Goal: Task Accomplishment & Management: Manage account settings

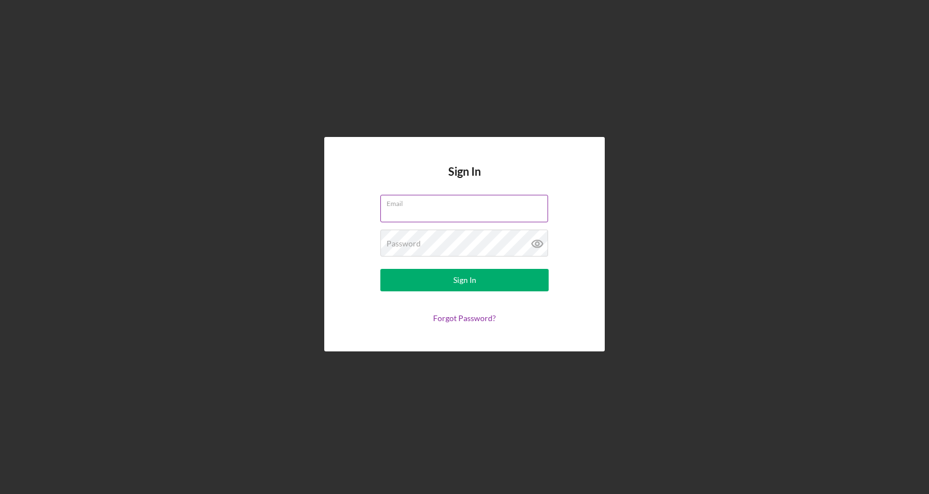
click at [482, 211] on input "Email" at bounding box center [464, 208] width 168 height 27
type input "[EMAIL_ADDRESS][DOMAIN_NAME]"
click at [539, 241] on icon at bounding box center [537, 243] width 11 height 7
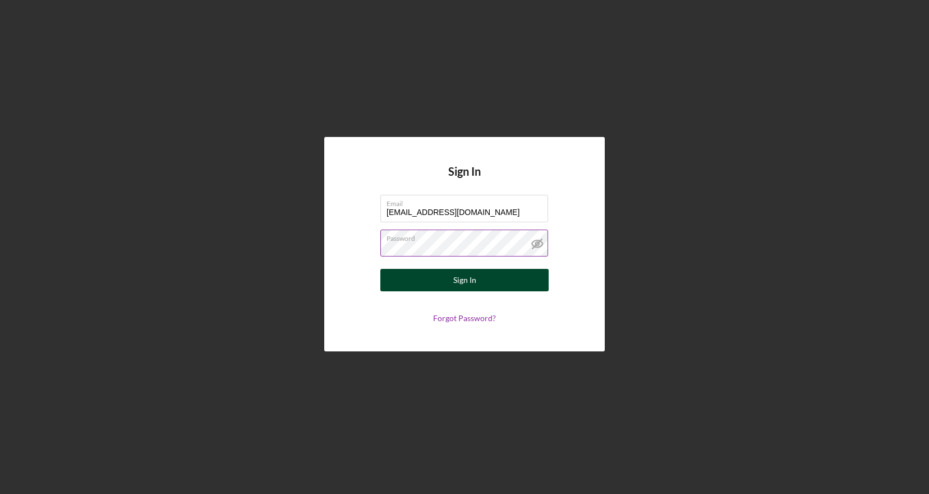
click at [502, 282] on button "Sign In" at bounding box center [464, 280] width 168 height 22
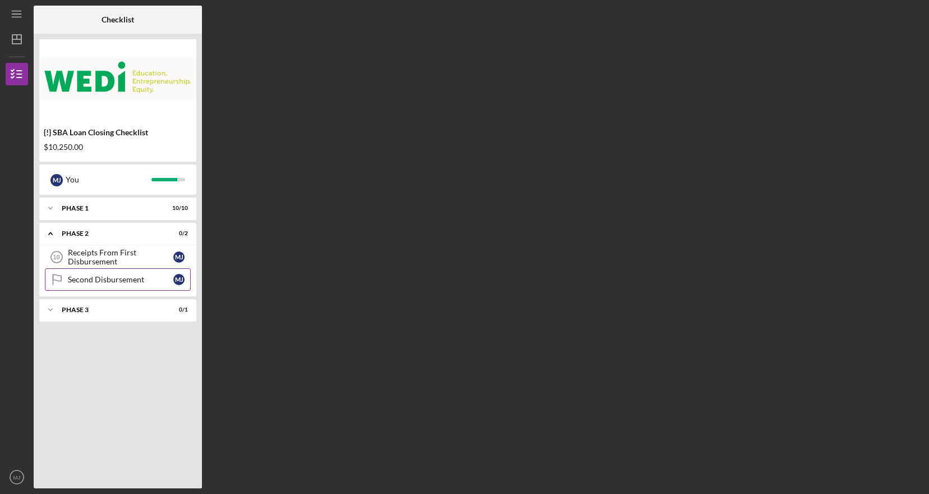
click at [148, 279] on div "Second Disbursement" at bounding box center [120, 279] width 105 height 9
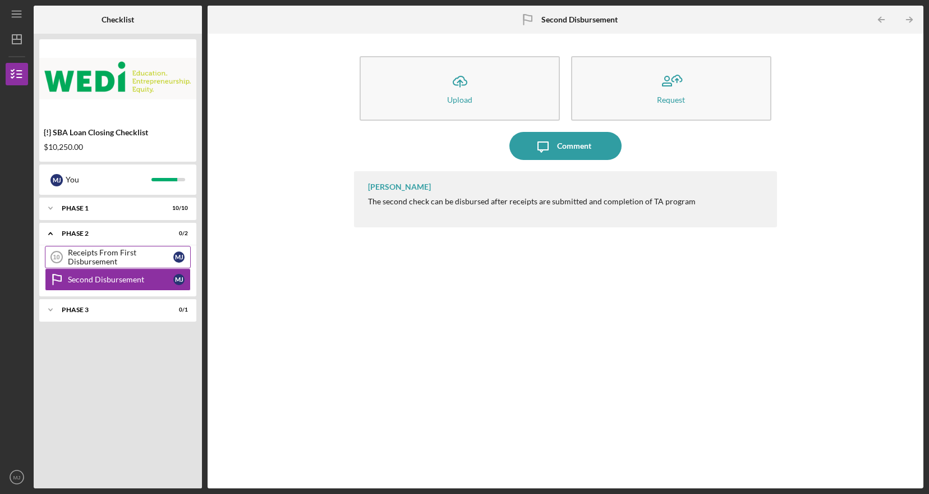
click at [130, 259] on div "Receipts From First Disbursement" at bounding box center [120, 257] width 105 height 18
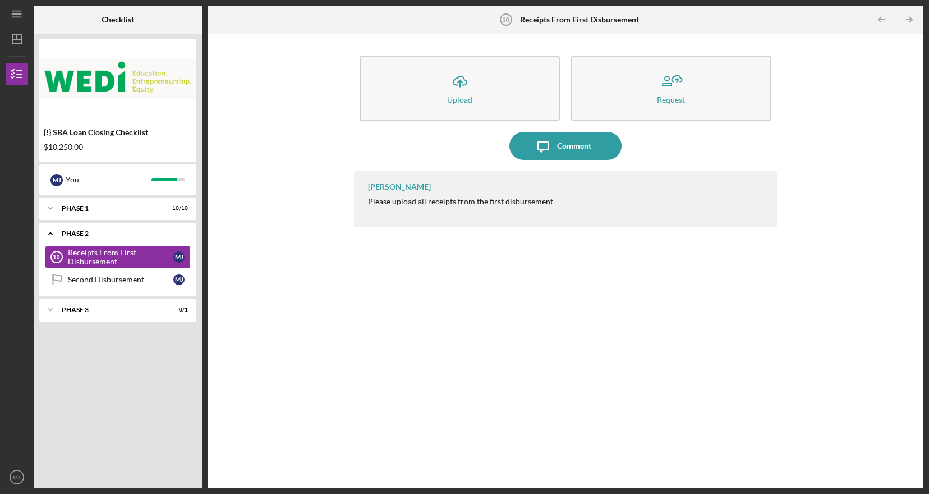
click at [111, 229] on div "Icon/Expander Phase 2 0 / 2" at bounding box center [117, 233] width 157 height 23
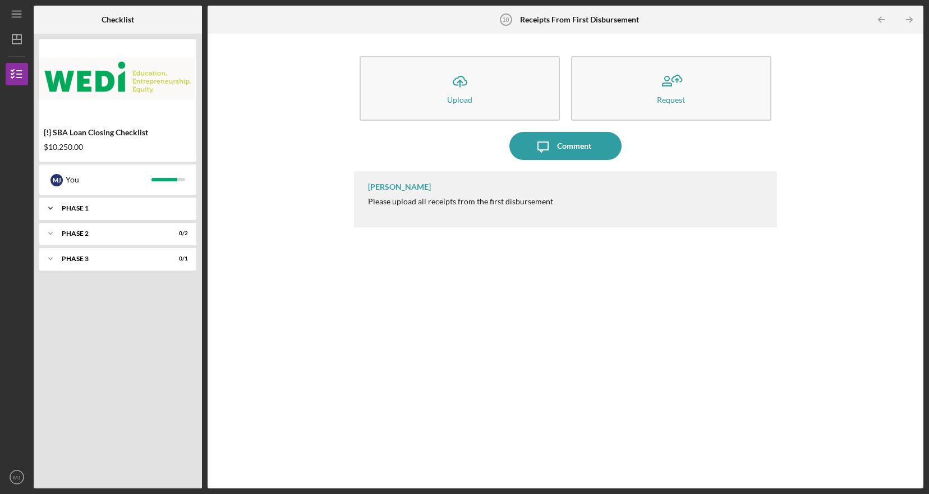
click at [108, 213] on div "Icon/Expander Phase 1 10 / 10" at bounding box center [117, 208] width 157 height 22
